Goal: Task Accomplishment & Management: Use online tool/utility

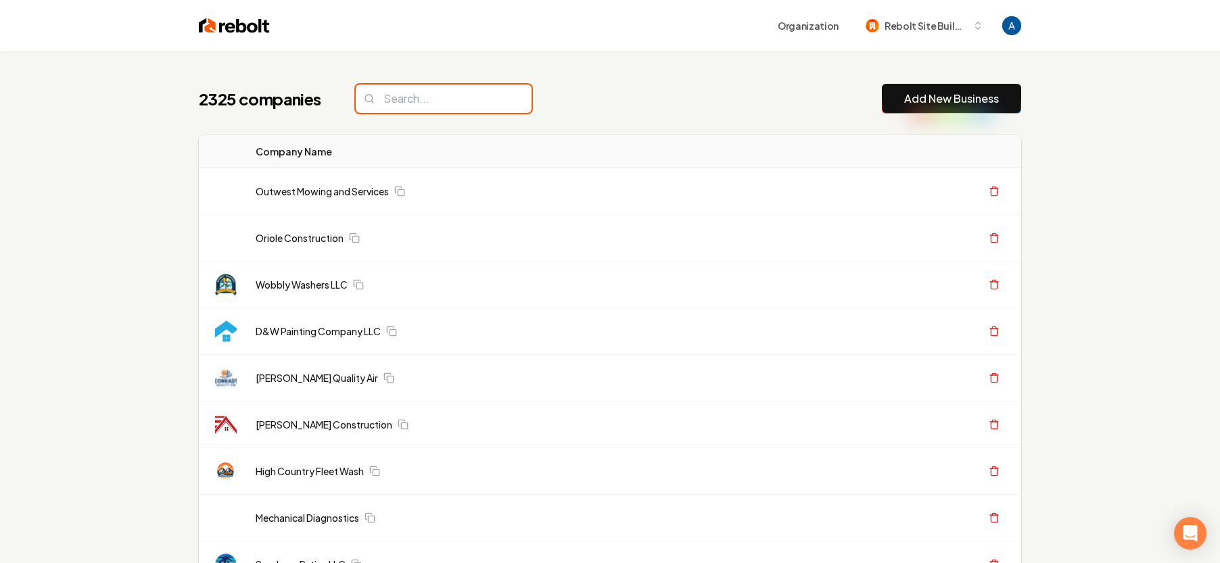
click at [422, 101] on input "search" at bounding box center [444, 99] width 176 height 28
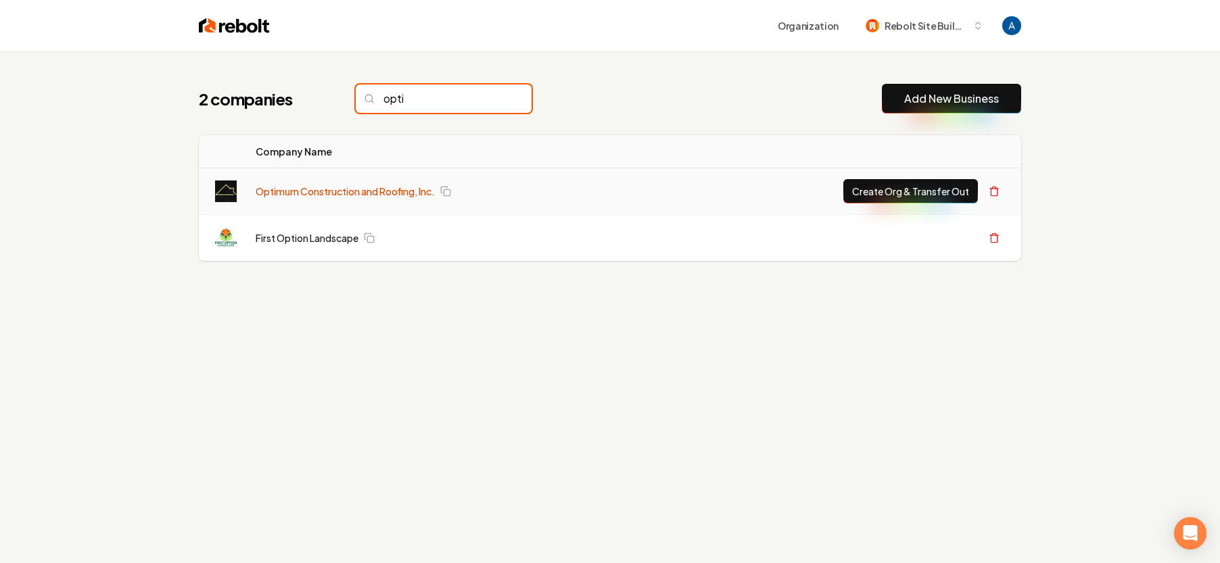
type input "opti"
click at [347, 193] on link "Optimum Construction and Roofing, Inc." at bounding box center [345, 192] width 179 height 14
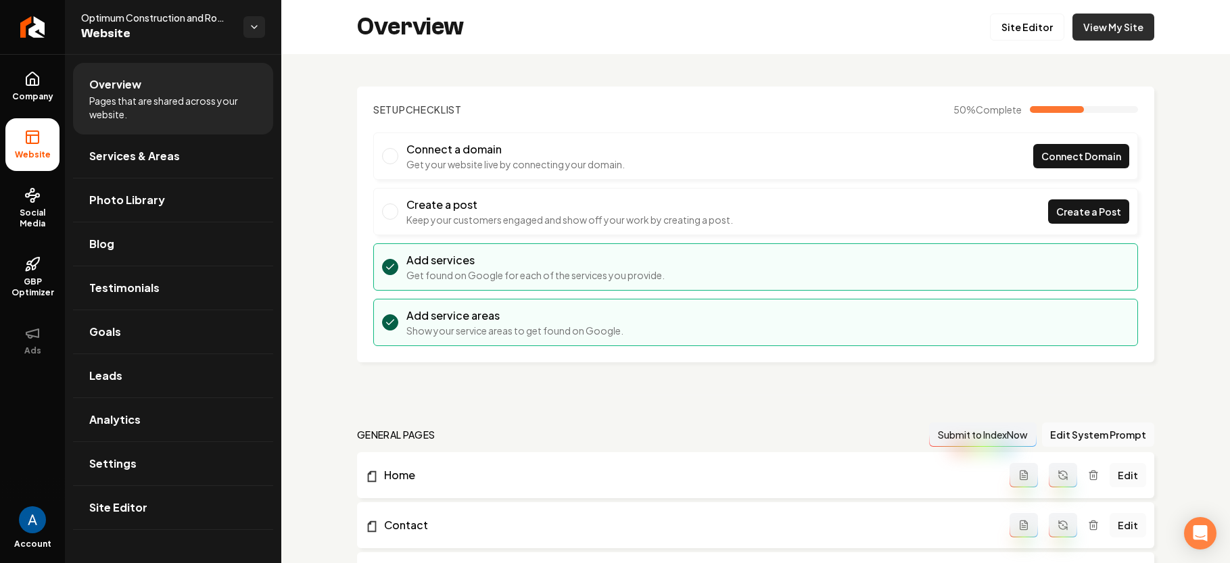
click at [1107, 25] on link "View My Site" at bounding box center [1113, 27] width 82 height 27
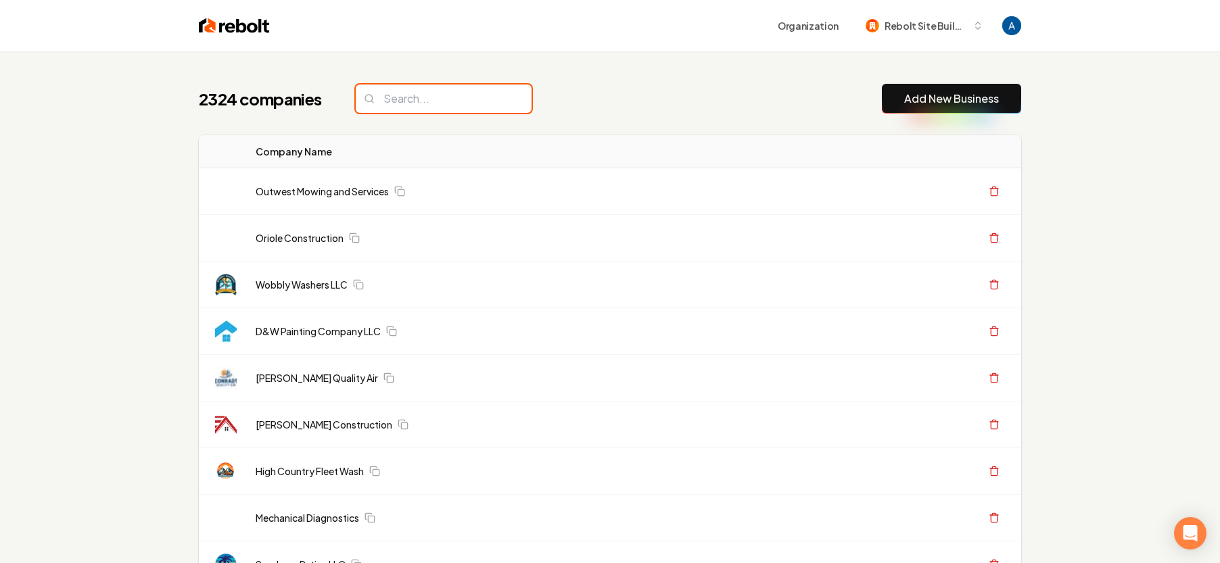
click at [400, 105] on input "search" at bounding box center [444, 99] width 176 height 28
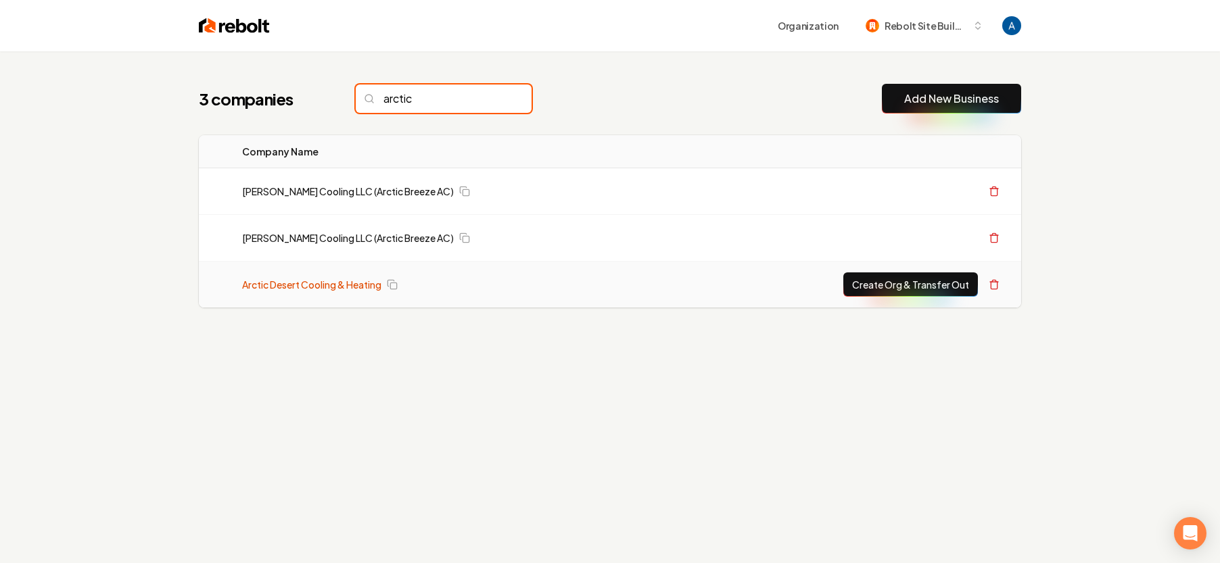
type input "arctic"
click at [340, 280] on link "Arctic Desert Cooling & Heating" at bounding box center [311, 285] width 139 height 14
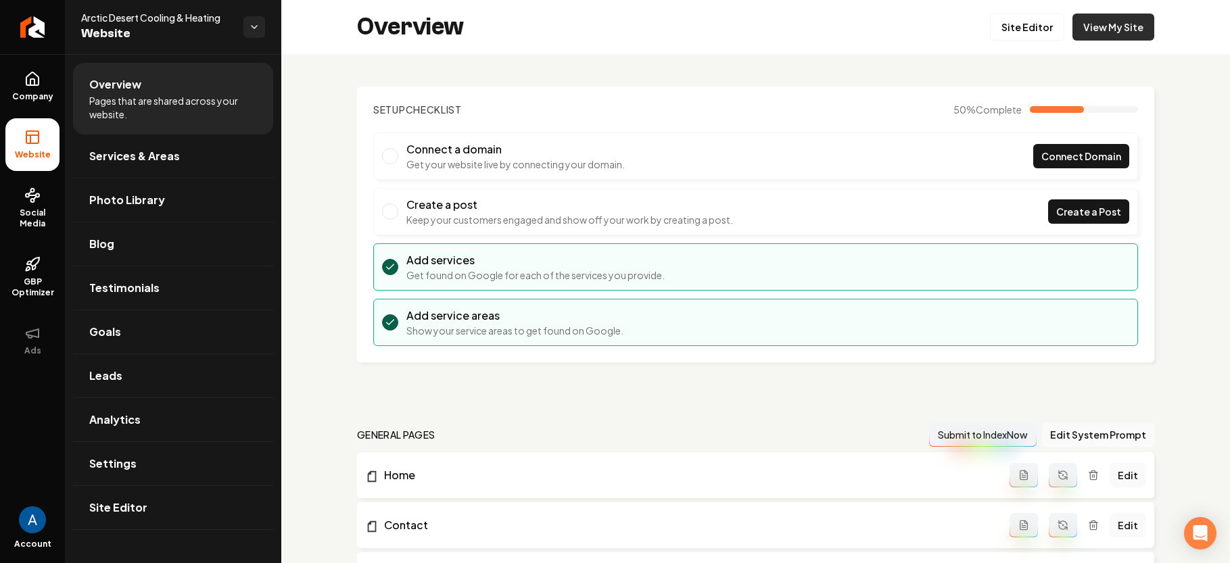
click at [1072, 30] on link "View My Site" at bounding box center [1113, 27] width 82 height 27
click at [1012, 34] on link "Site Editor" at bounding box center [1027, 27] width 74 height 27
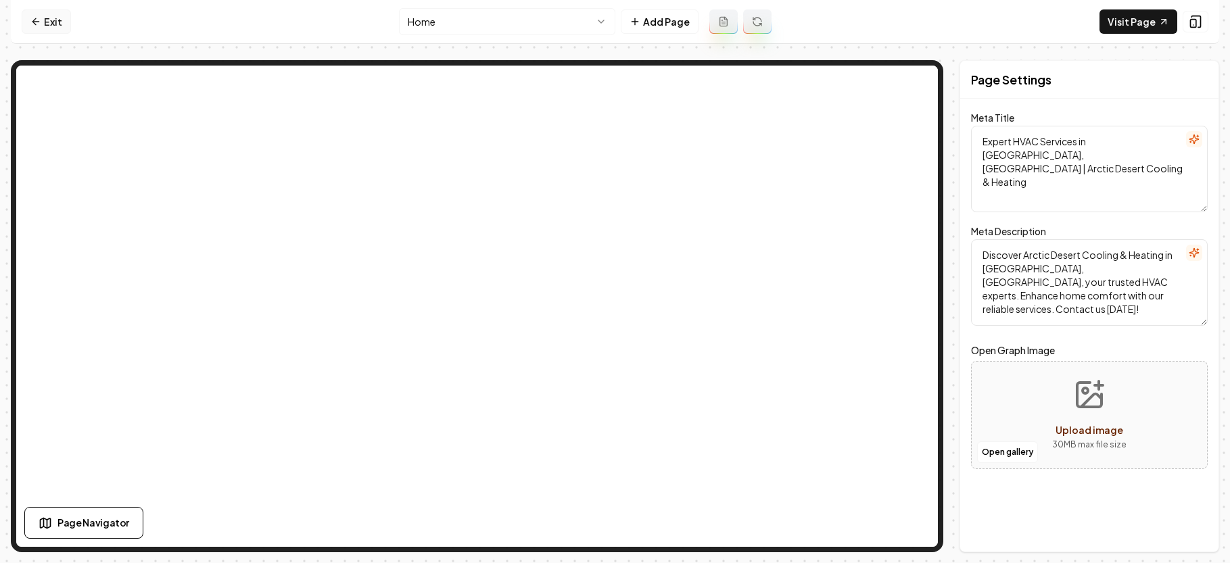
click at [37, 19] on icon at bounding box center [35, 21] width 11 height 11
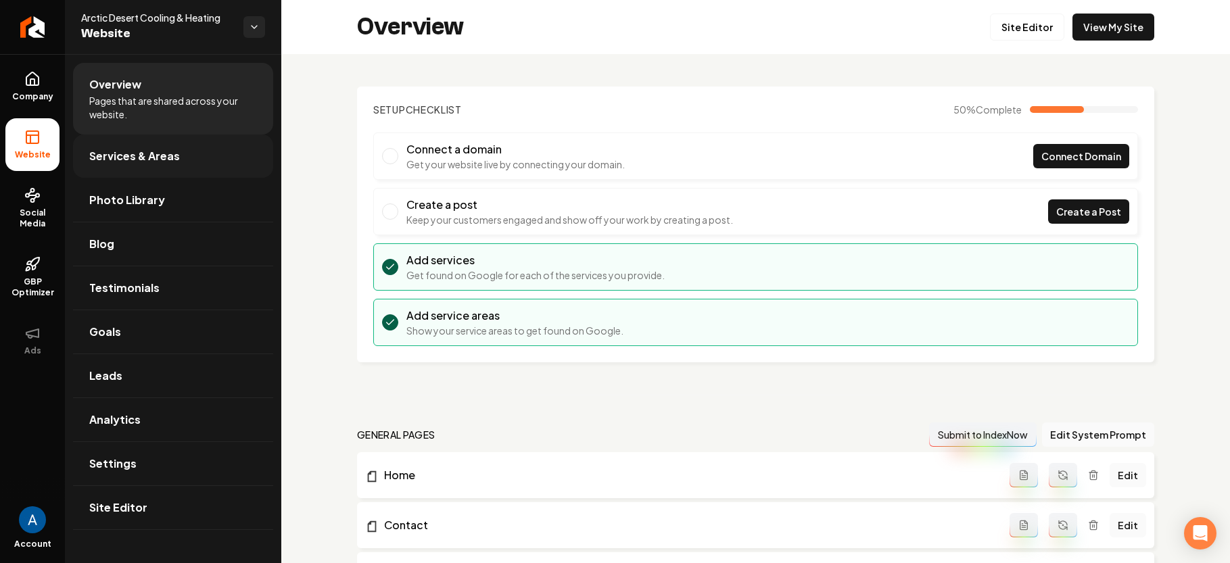
click at [117, 145] on link "Services & Areas" at bounding box center [173, 156] width 200 height 43
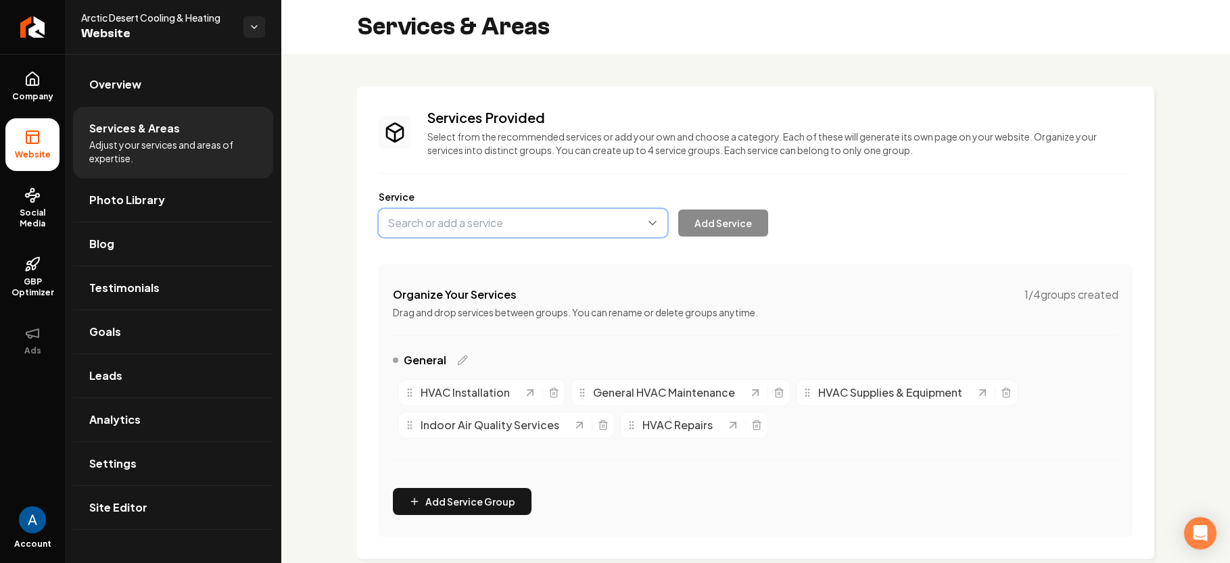
click at [471, 218] on button "Main content area" at bounding box center [523, 223] width 289 height 28
type input "Mini Split"
click at [411, 226] on button "Main content area" at bounding box center [523, 223] width 289 height 28
click at [412, 226] on button "Main content area" at bounding box center [523, 223] width 289 height 28
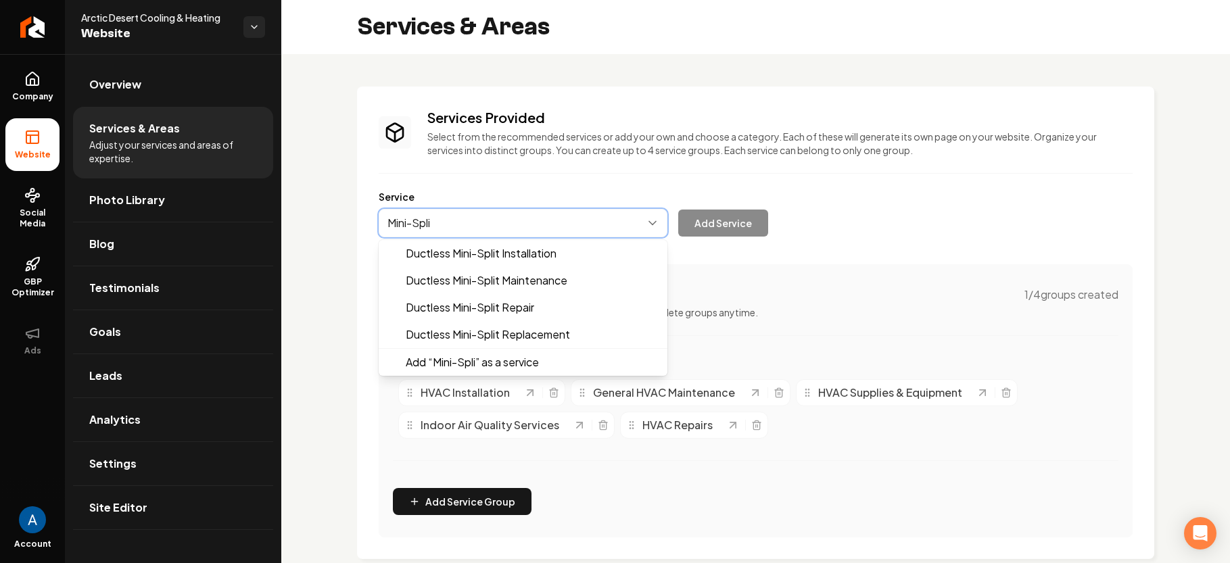
type input "Mini-Split"
click at [584, 229] on button "Main content area" at bounding box center [523, 223] width 289 height 28
click at [529, 224] on button "Main content area" at bounding box center [523, 223] width 289 height 28
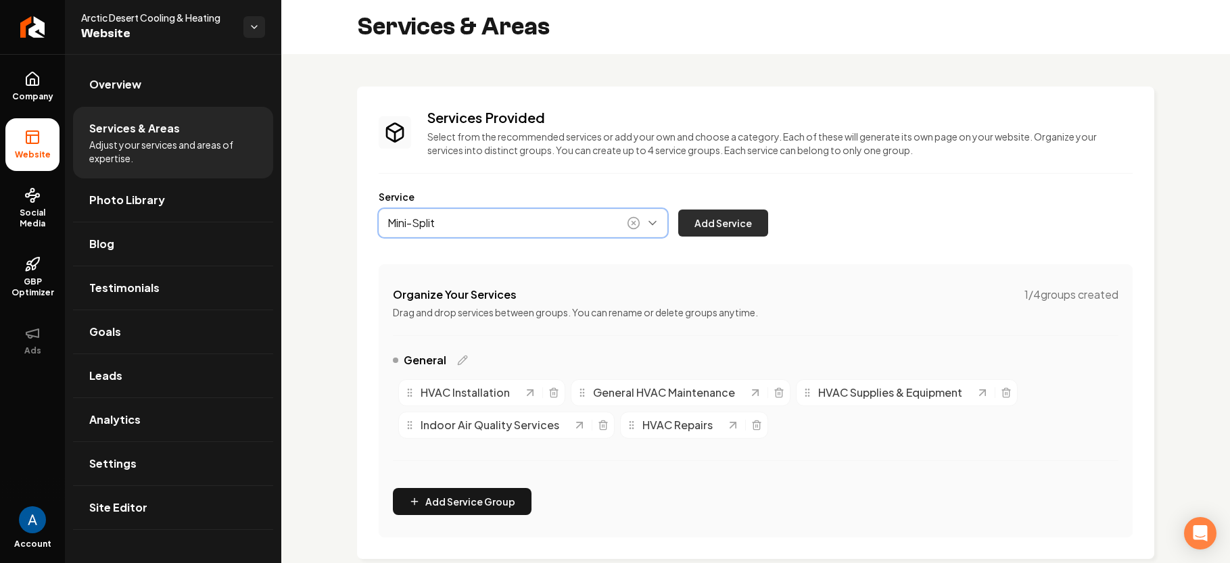
type input "Mini-Split"
click at [710, 226] on button "Add Service" at bounding box center [723, 223] width 90 height 27
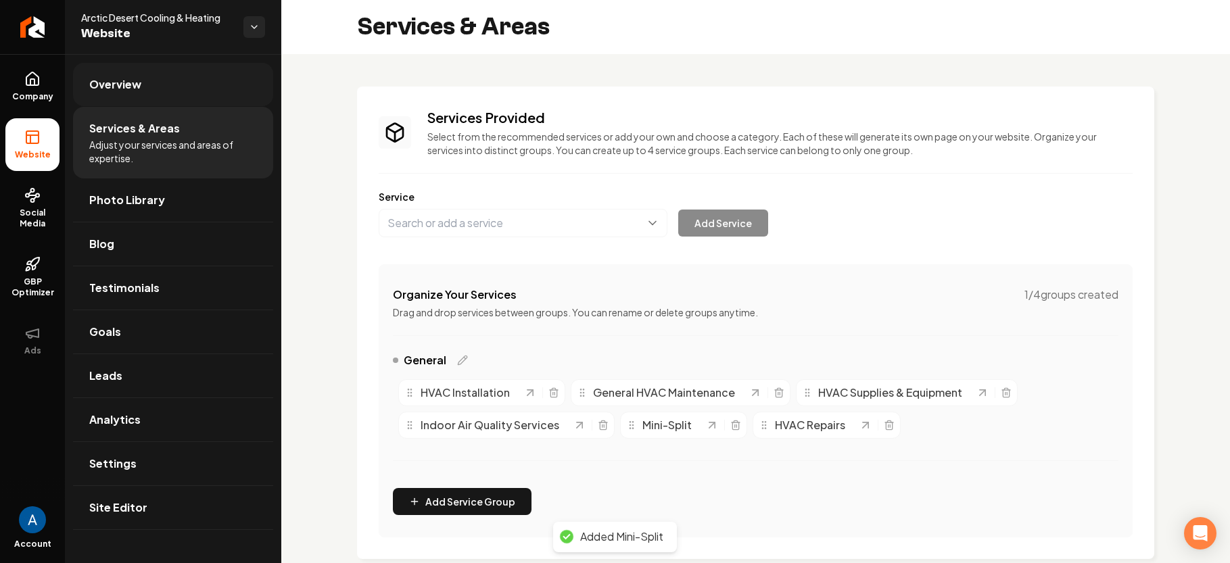
click at [122, 91] on span "Overview" at bounding box center [115, 84] width 52 height 16
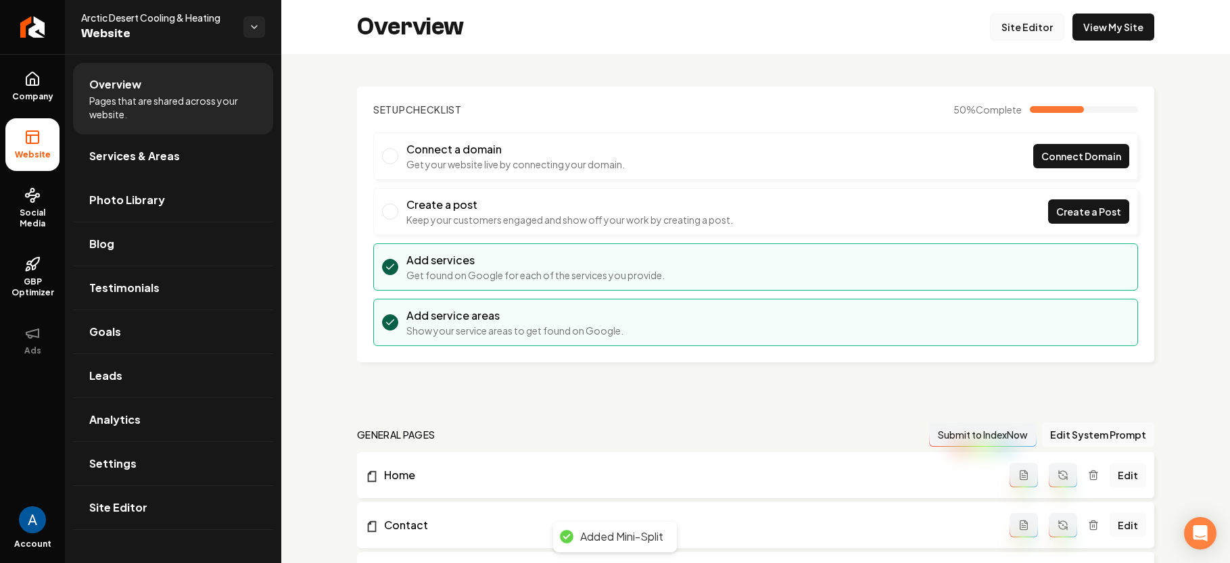
drag, startPoint x: 1013, startPoint y: 44, endPoint x: 1009, endPoint y: 35, distance: 9.7
click at [1013, 44] on div "Overview Site Editor View My Site" at bounding box center [755, 27] width 948 height 54
click at [1008, 34] on link "Site Editor" at bounding box center [1027, 27] width 74 height 27
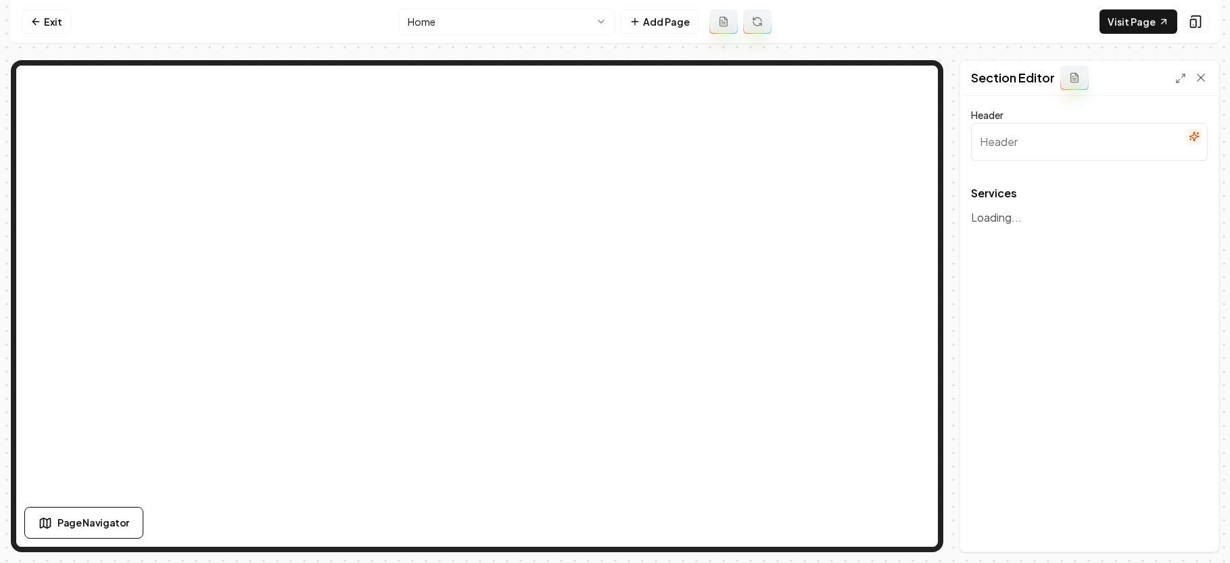
type input "Our HVAC Services"
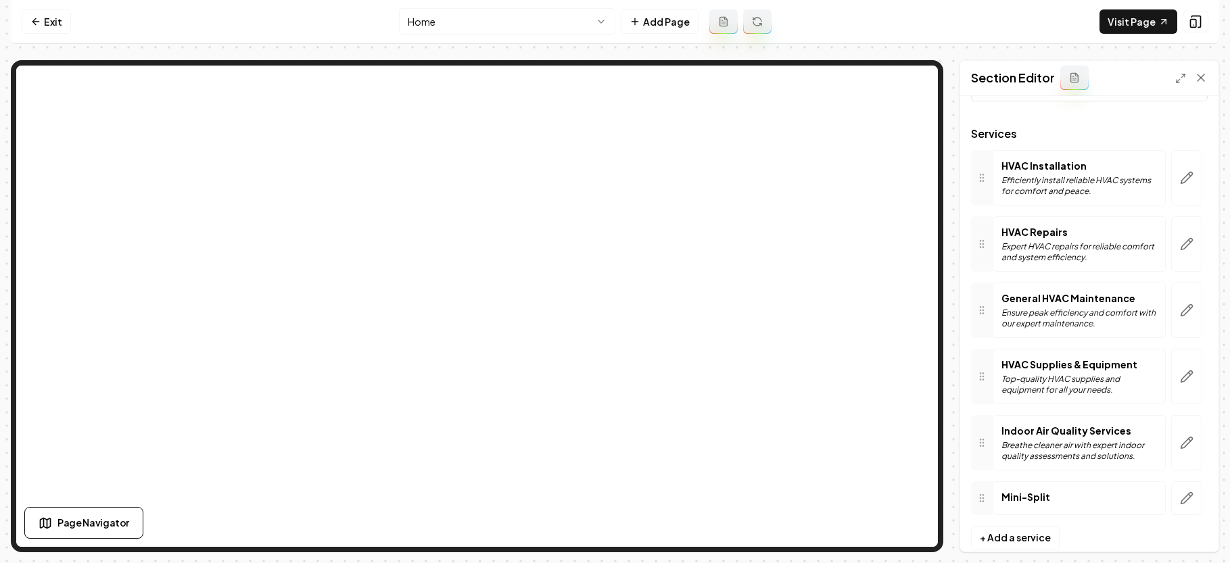
scroll to position [85, 0]
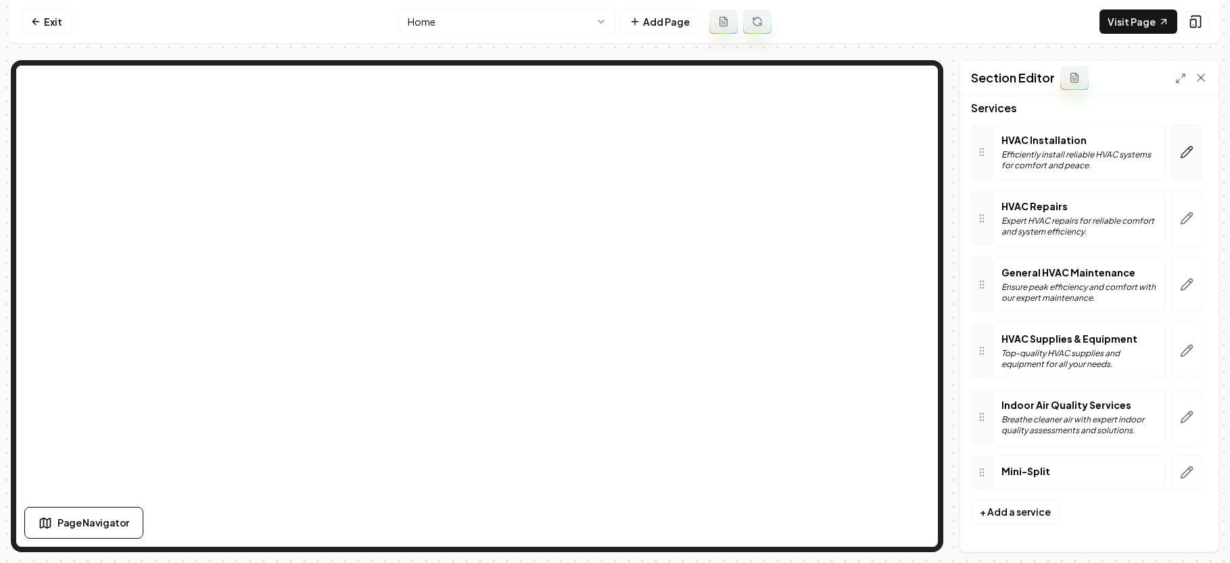
click at [1171, 159] on button "button" at bounding box center [1186, 151] width 31 height 55
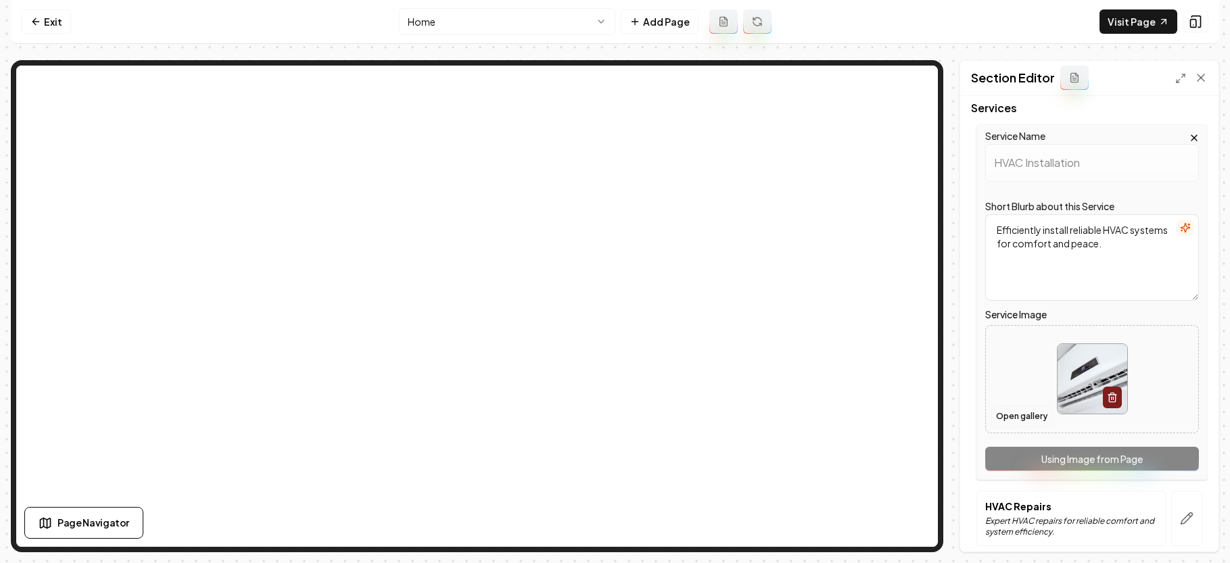
click at [1015, 412] on button "Open gallery" at bounding box center [1021, 417] width 61 height 22
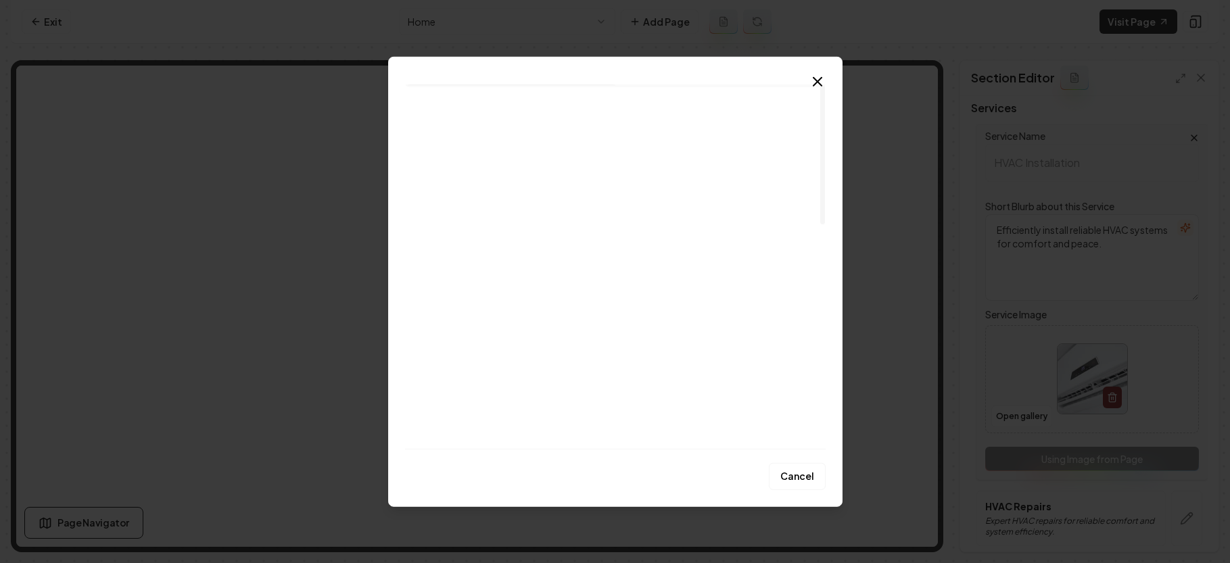
scroll to position [0, 0]
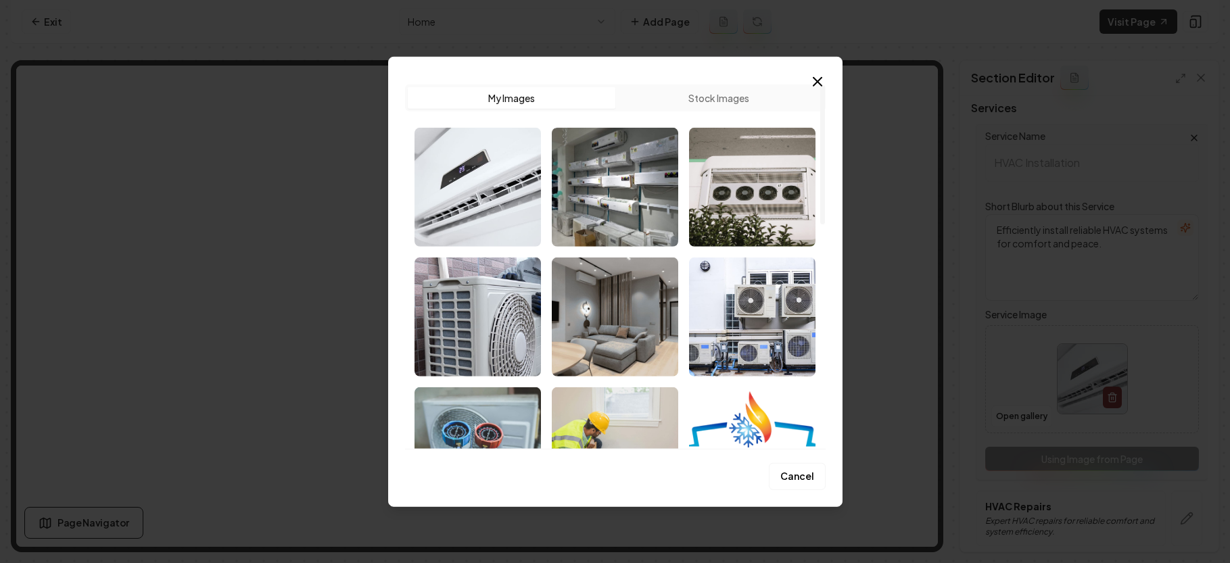
click at [722, 105] on button "Stock Images" at bounding box center [719, 98] width 208 height 22
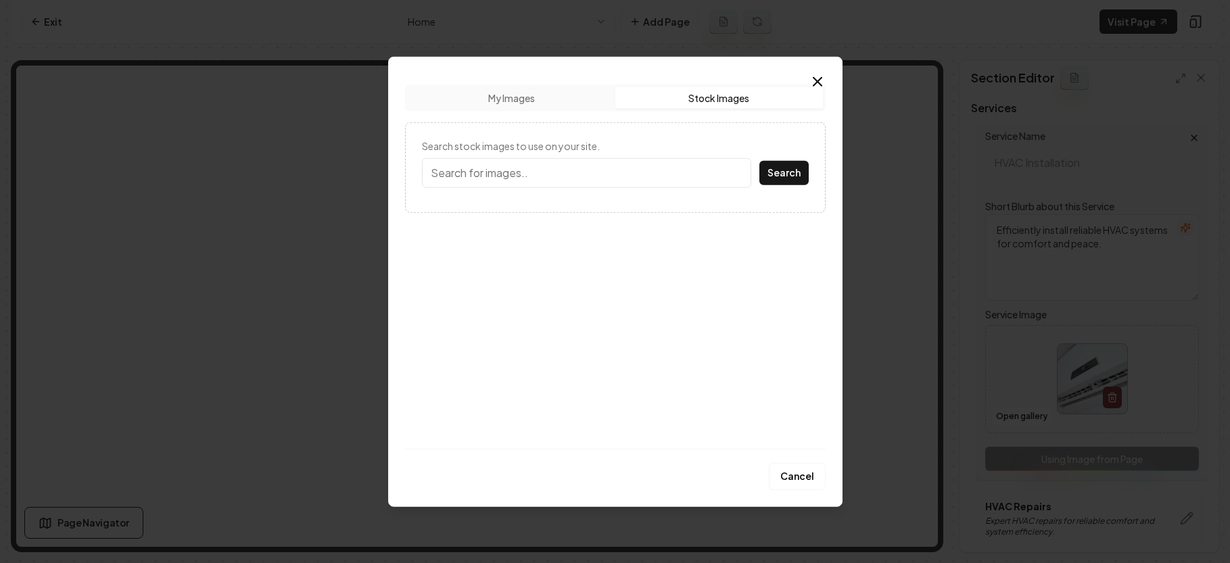
click at [597, 158] on input "Search stock images to use on your site." at bounding box center [586, 173] width 329 height 30
type input "HVAC installation"
click at [757, 170] on div "HVAC installation Search" at bounding box center [615, 173] width 387 height 30
click at [760, 170] on button "Search" at bounding box center [783, 172] width 49 height 24
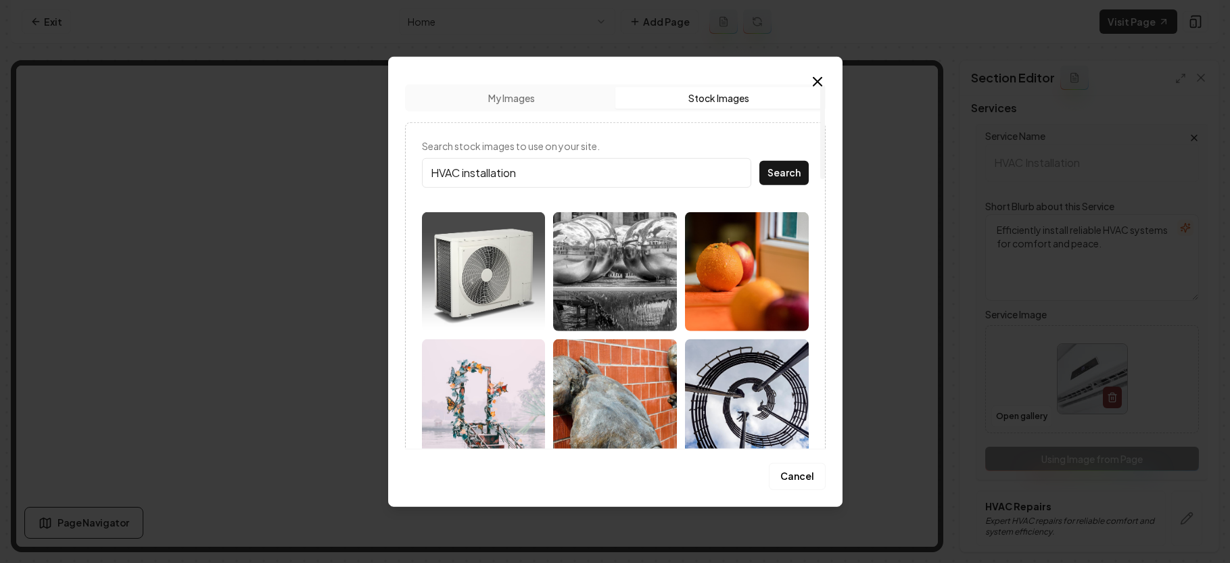
click at [464, 279] on img at bounding box center [484, 271] width 124 height 119
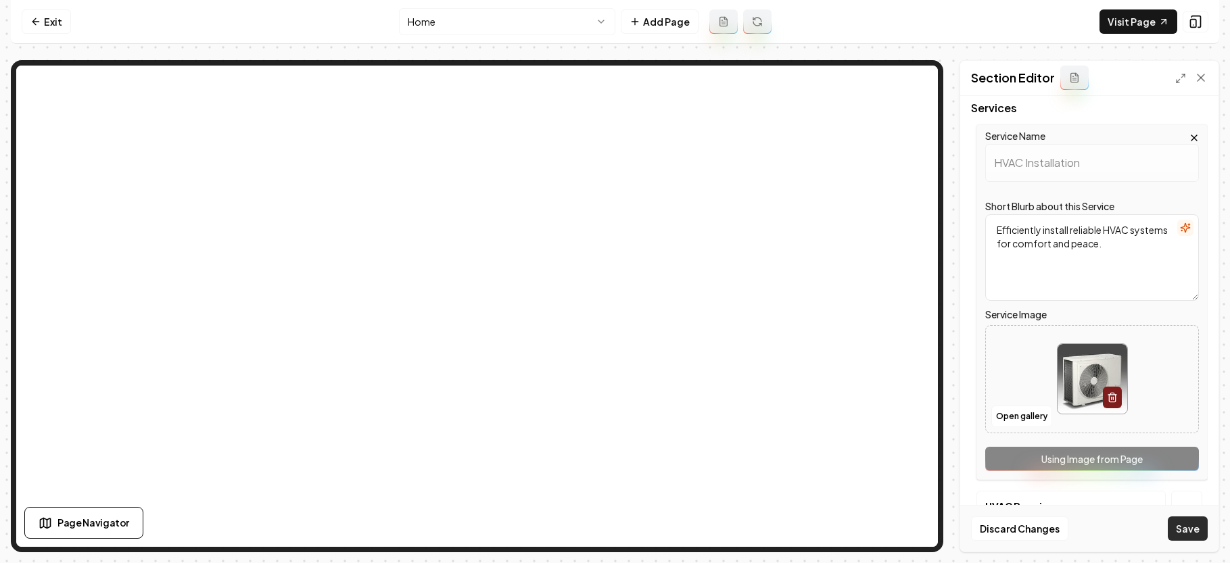
click at [1190, 525] on button "Save" at bounding box center [1187, 528] width 40 height 24
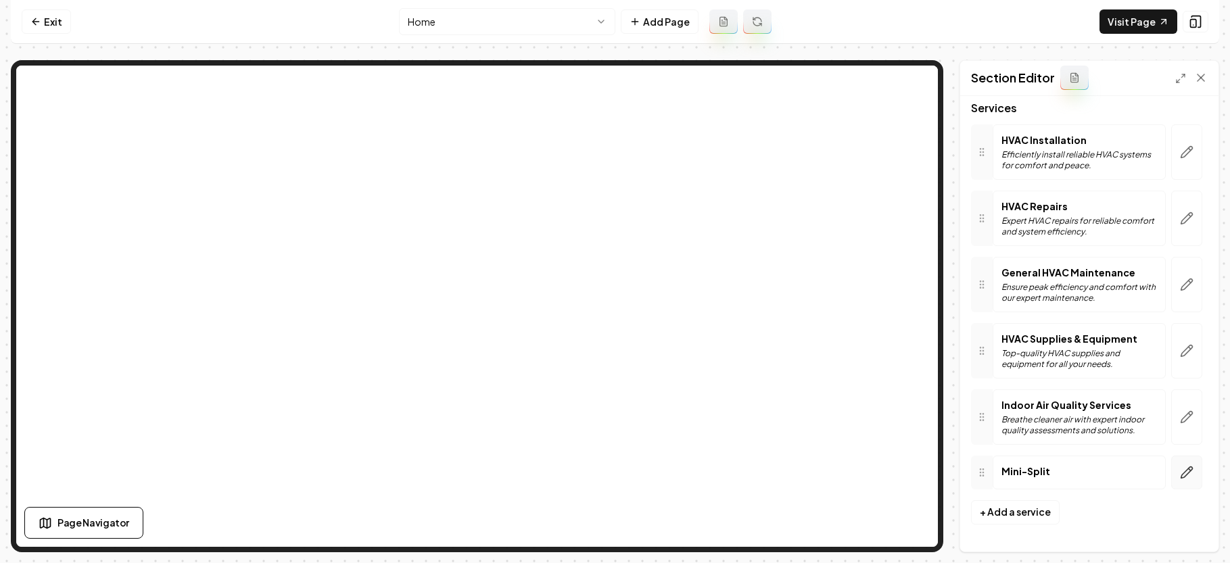
click at [1180, 475] on icon "button" at bounding box center [1187, 473] width 14 height 14
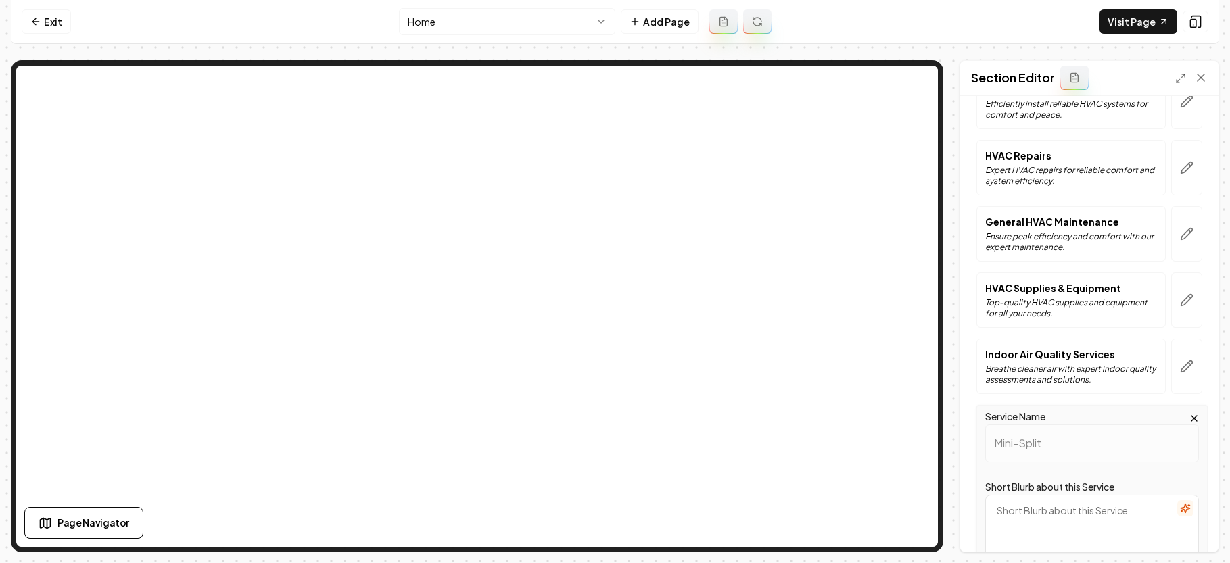
scroll to position [351, 0]
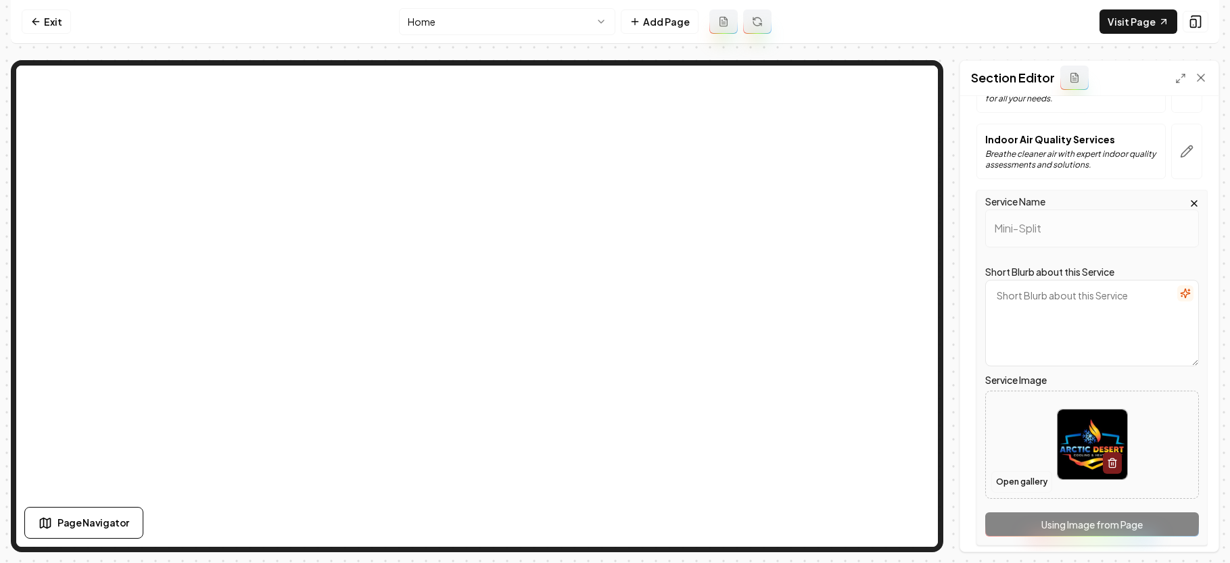
click at [1007, 480] on button "Open gallery" at bounding box center [1021, 482] width 61 height 22
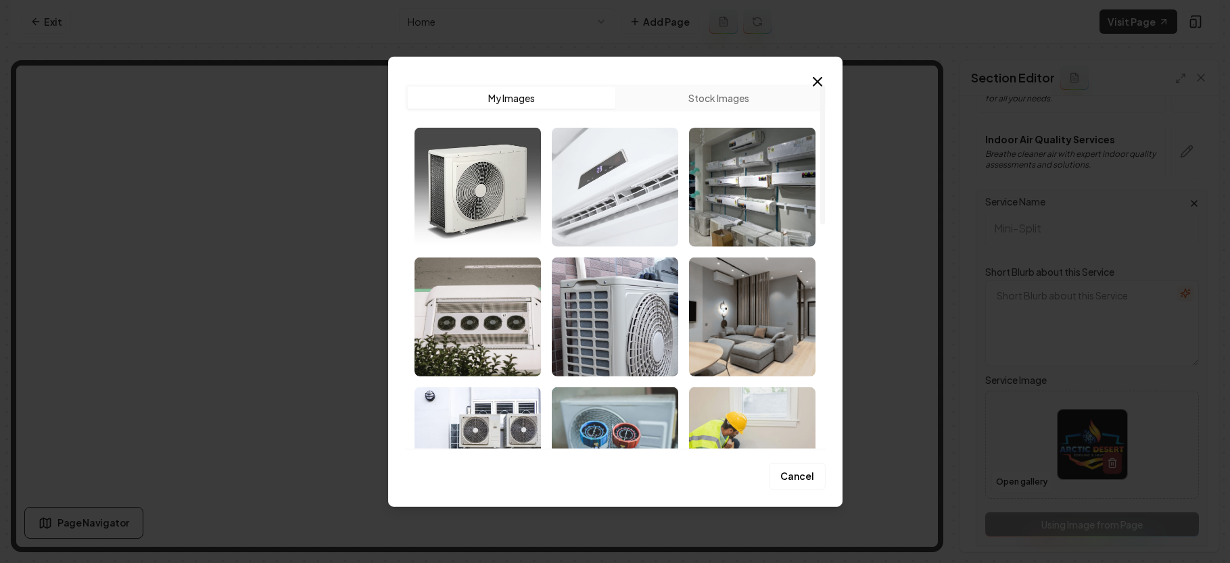
click at [581, 185] on img "Select image image_68c2e61c5c7cd75eb8fc7f7a.jpg" at bounding box center [615, 186] width 126 height 119
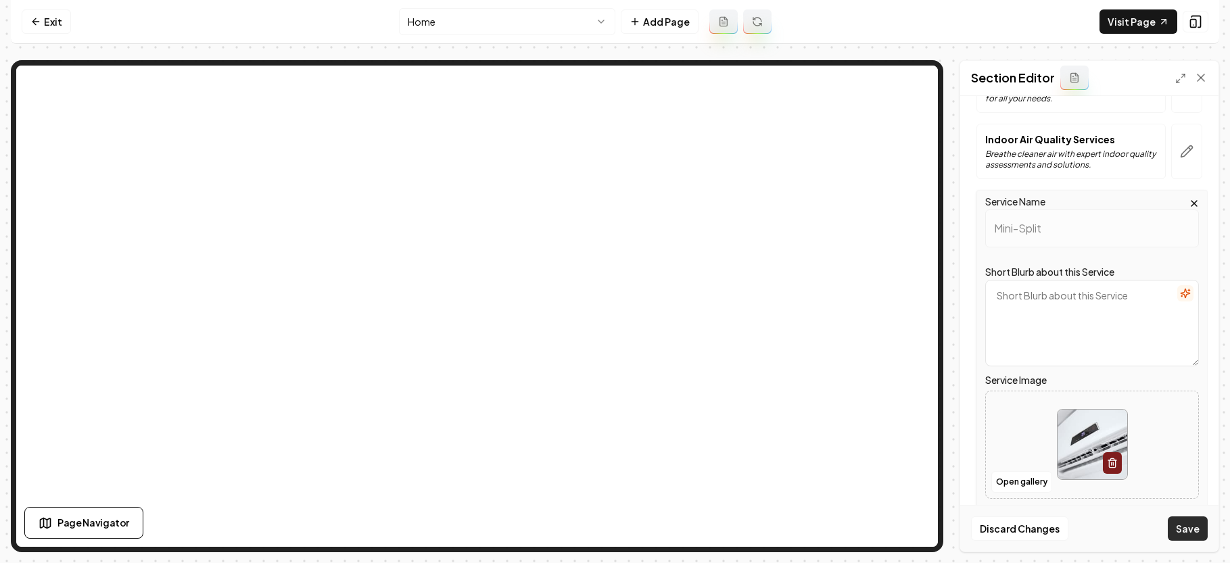
click at [1180, 533] on button "Save" at bounding box center [1187, 528] width 40 height 24
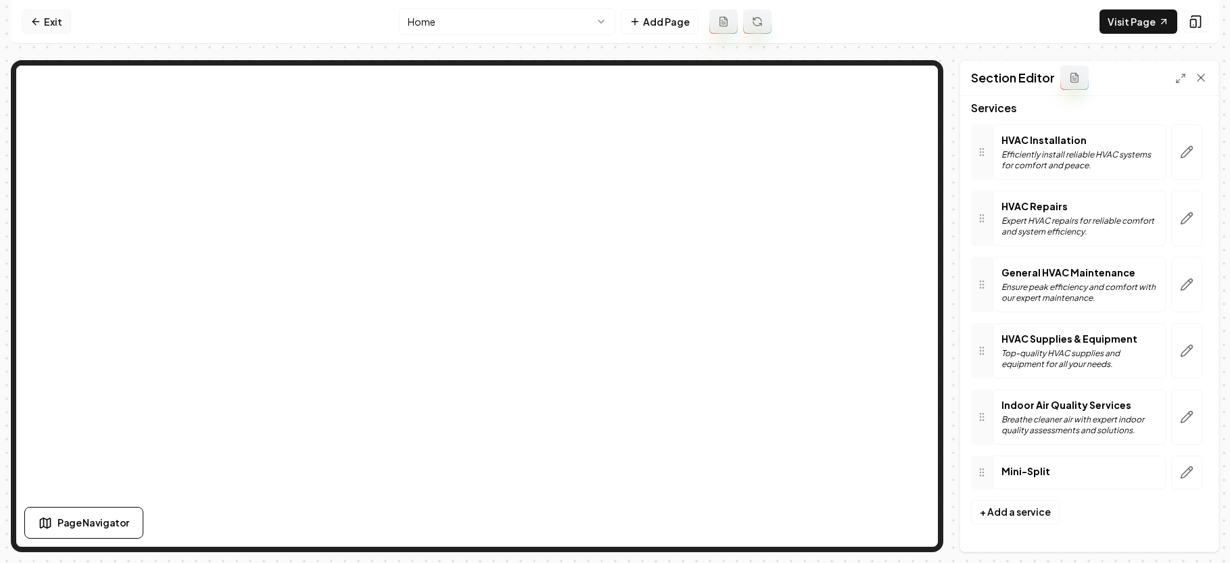
click at [45, 25] on link "Exit" at bounding box center [46, 21] width 49 height 24
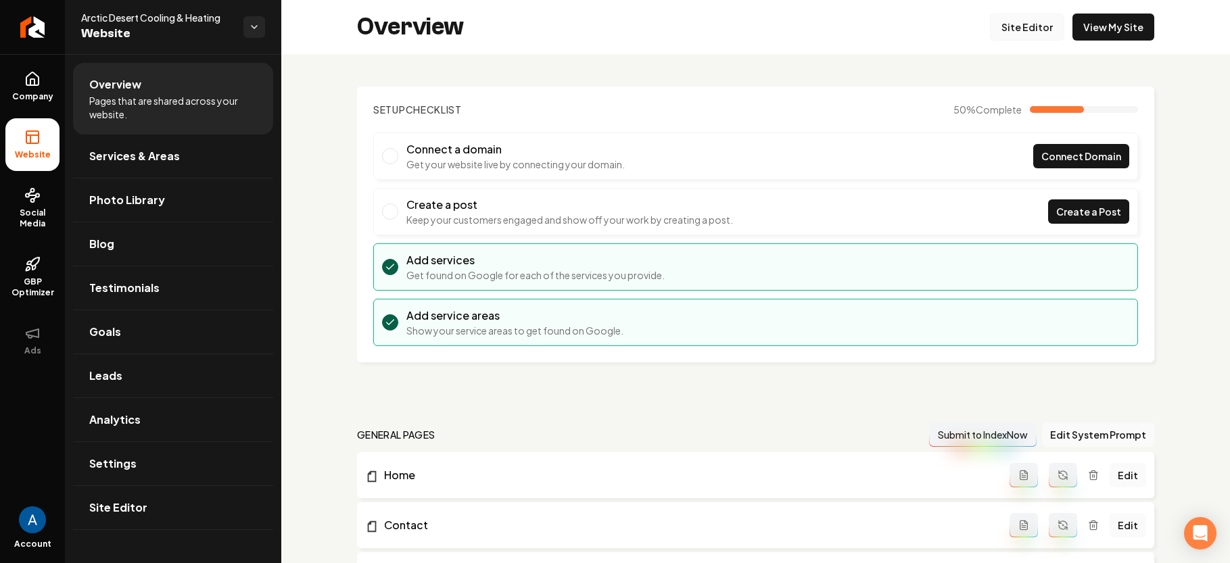
click at [1011, 30] on link "Site Editor" at bounding box center [1027, 27] width 74 height 27
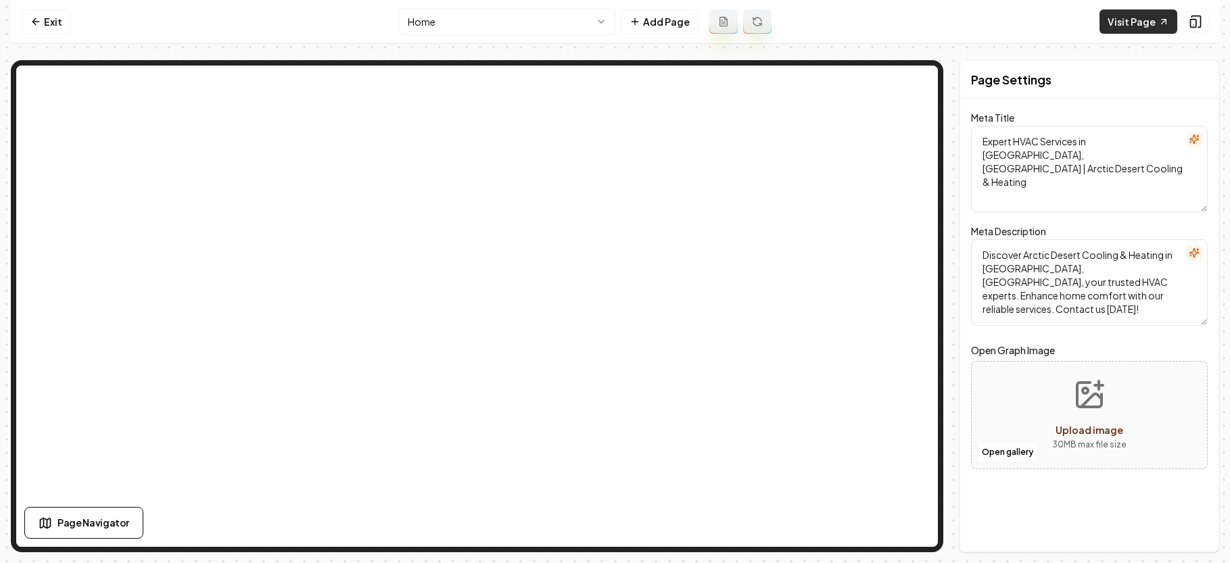
click at [1140, 22] on link "Visit Page" at bounding box center [1138, 21] width 78 height 24
